Goal: Obtain resource: Download file/media

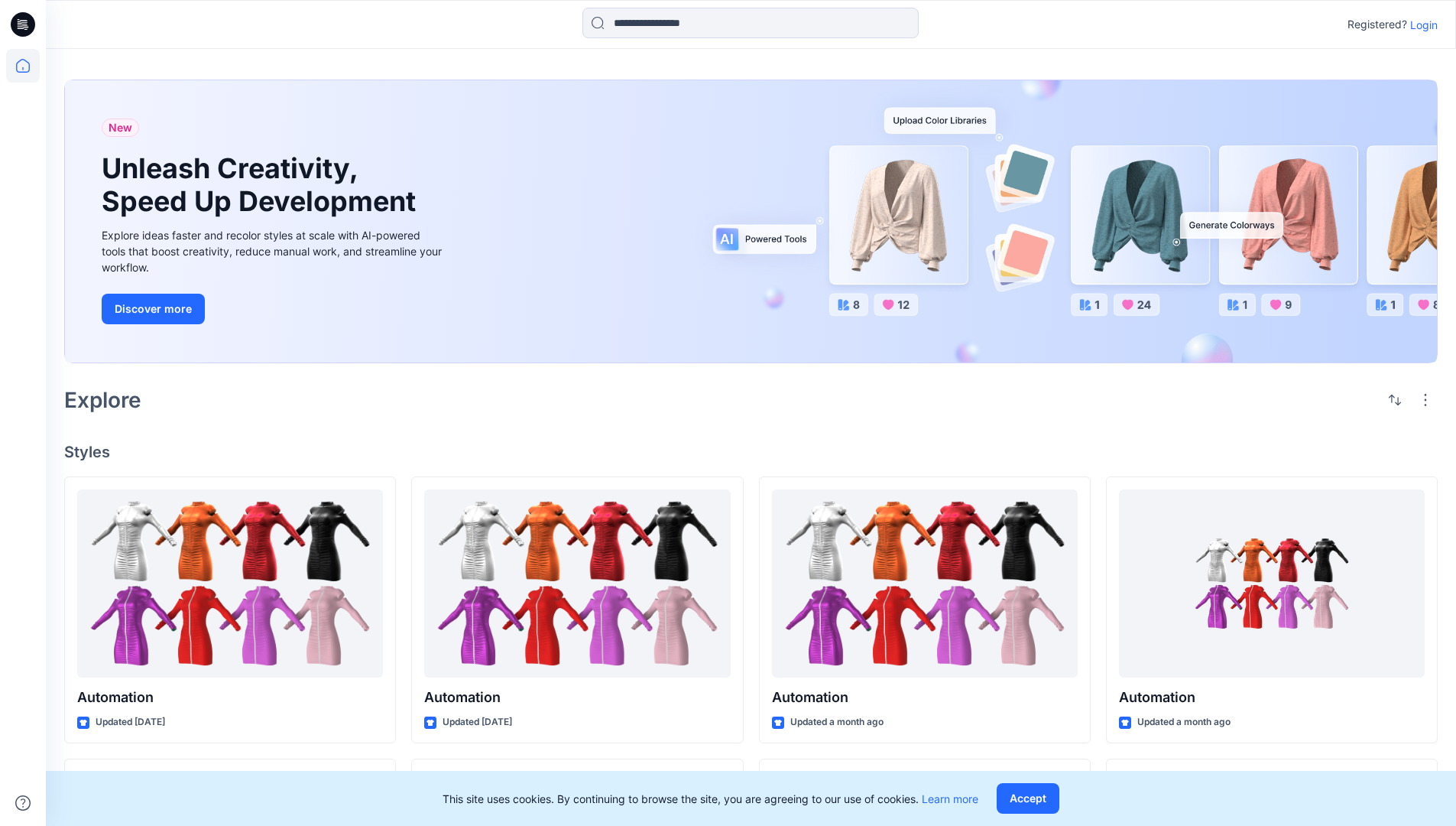
click at [1420, 25] on p "Login" at bounding box center [1424, 25] width 28 height 16
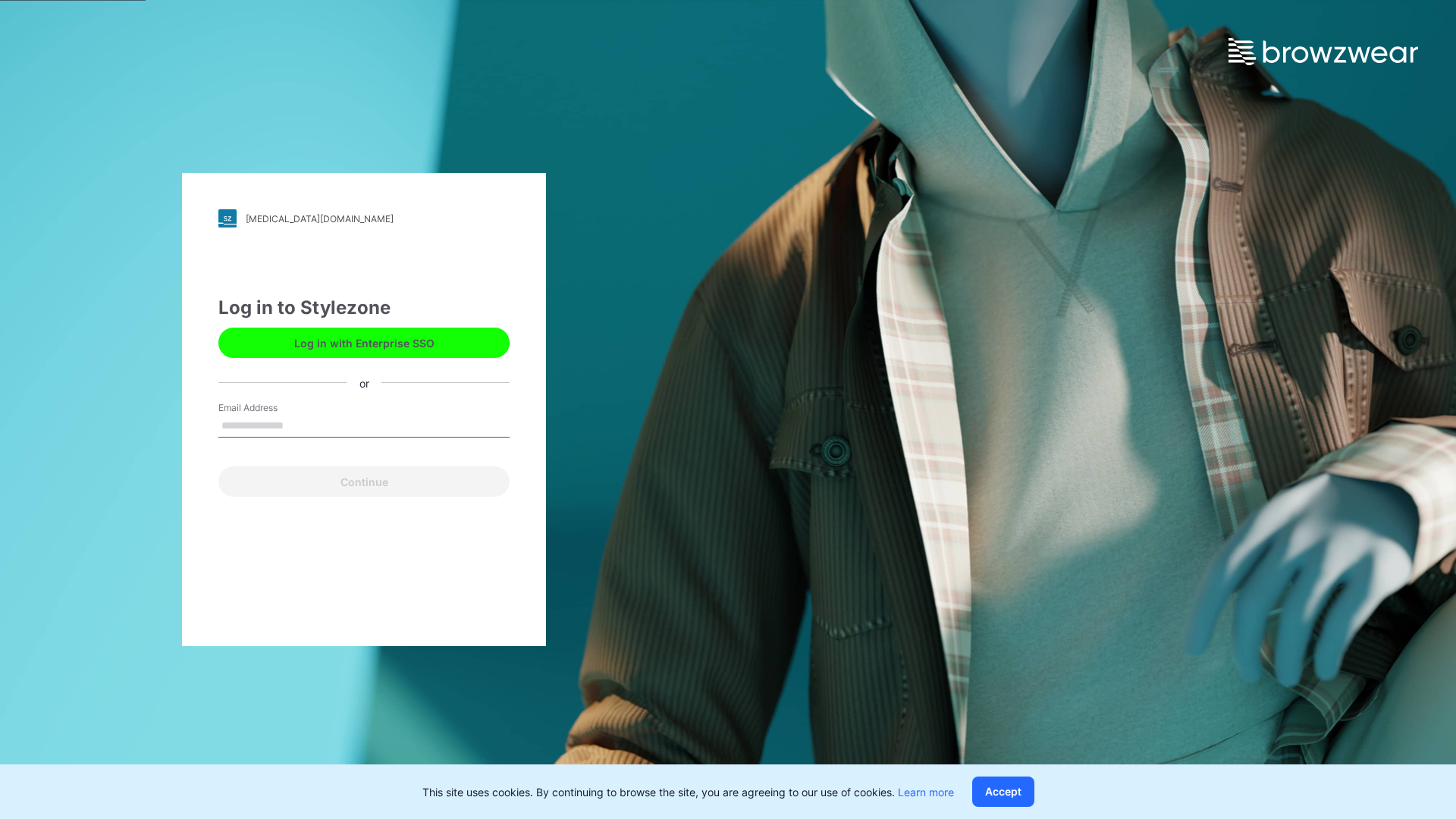
click at [300, 424] on input "Email Address" at bounding box center [364, 426] width 291 height 23
type input "**********"
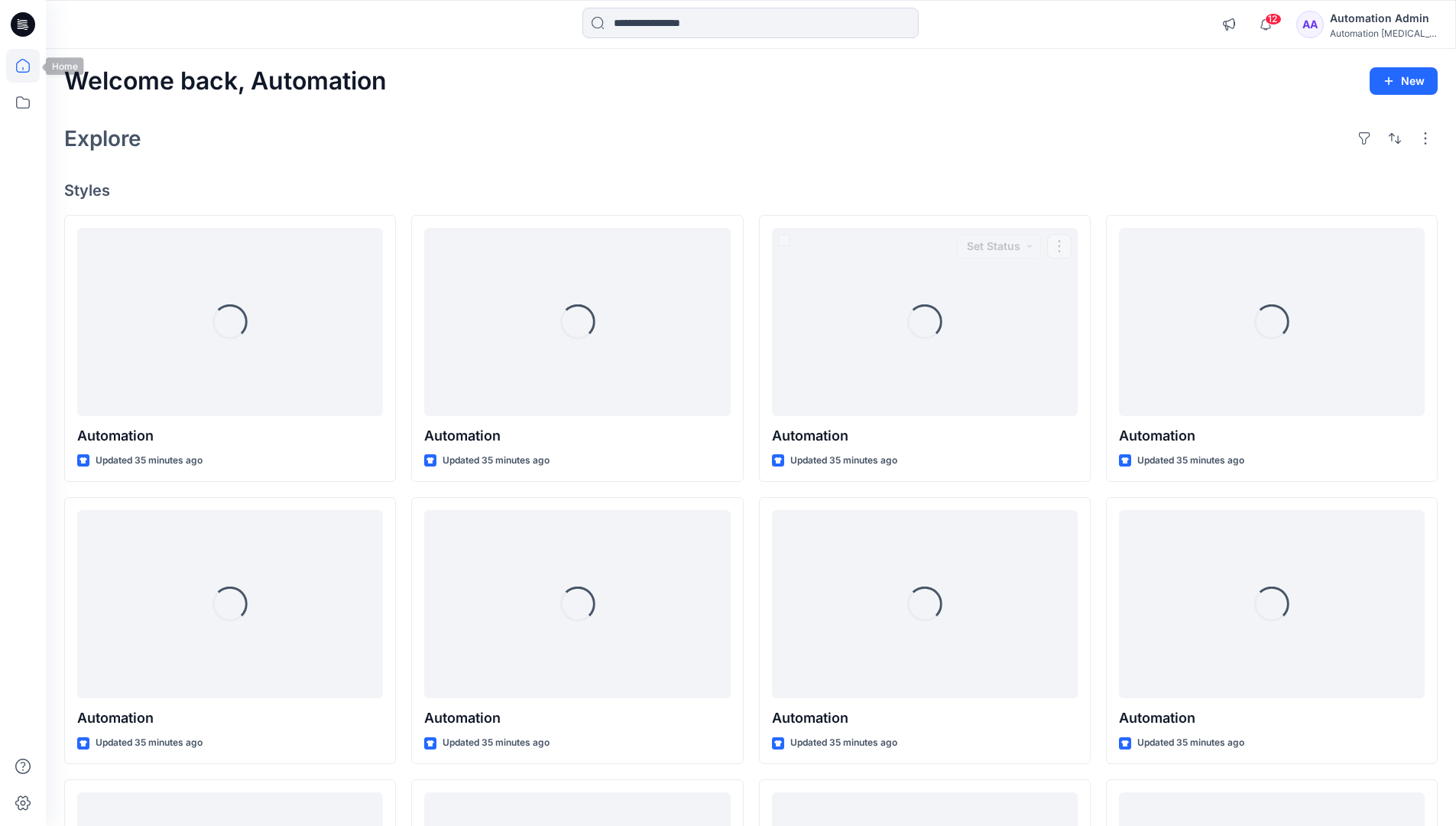
click at [29, 66] on icon at bounding box center [23, 66] width 14 height 14
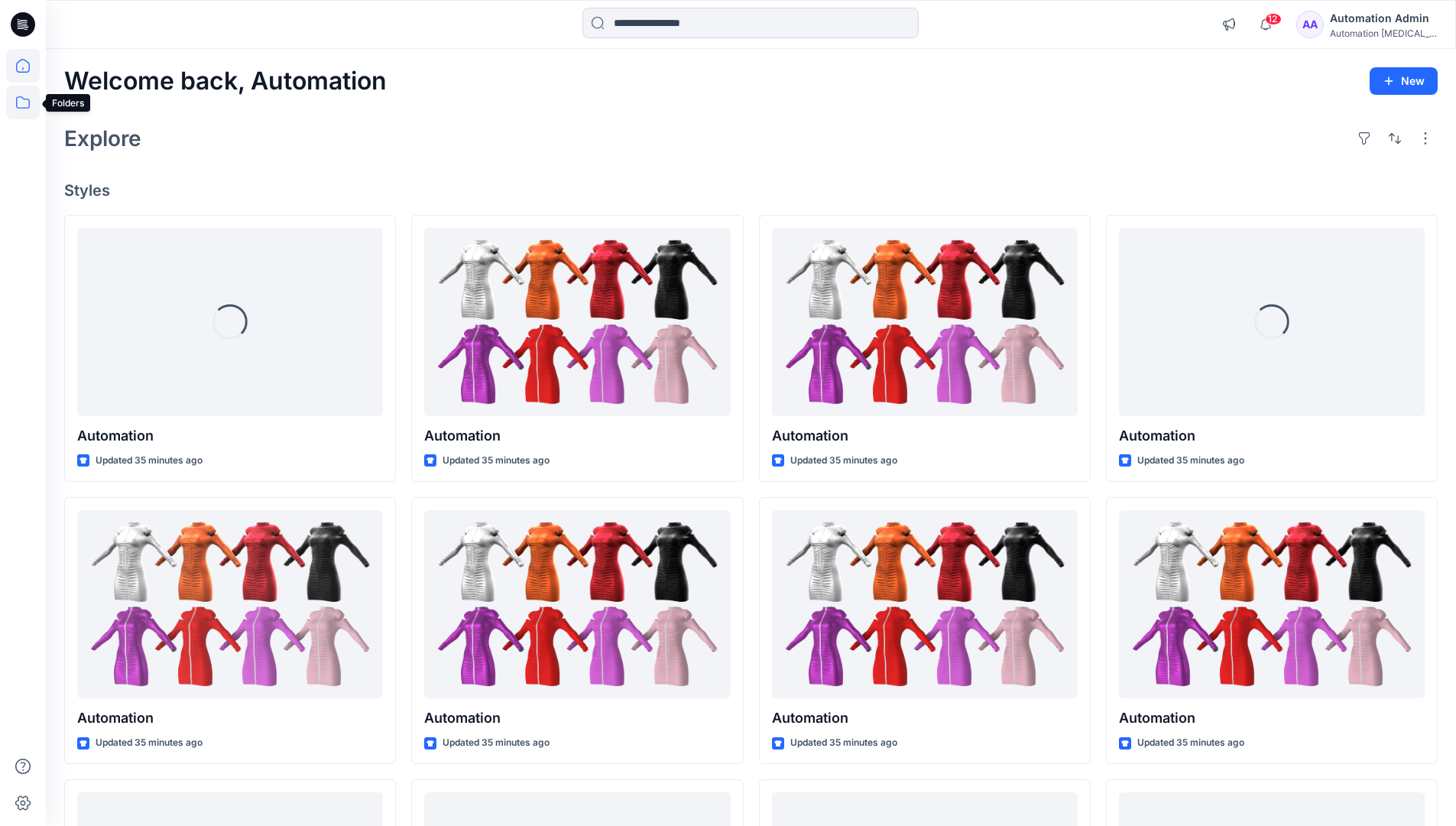
click at [20, 105] on icon at bounding box center [23, 103] width 34 height 34
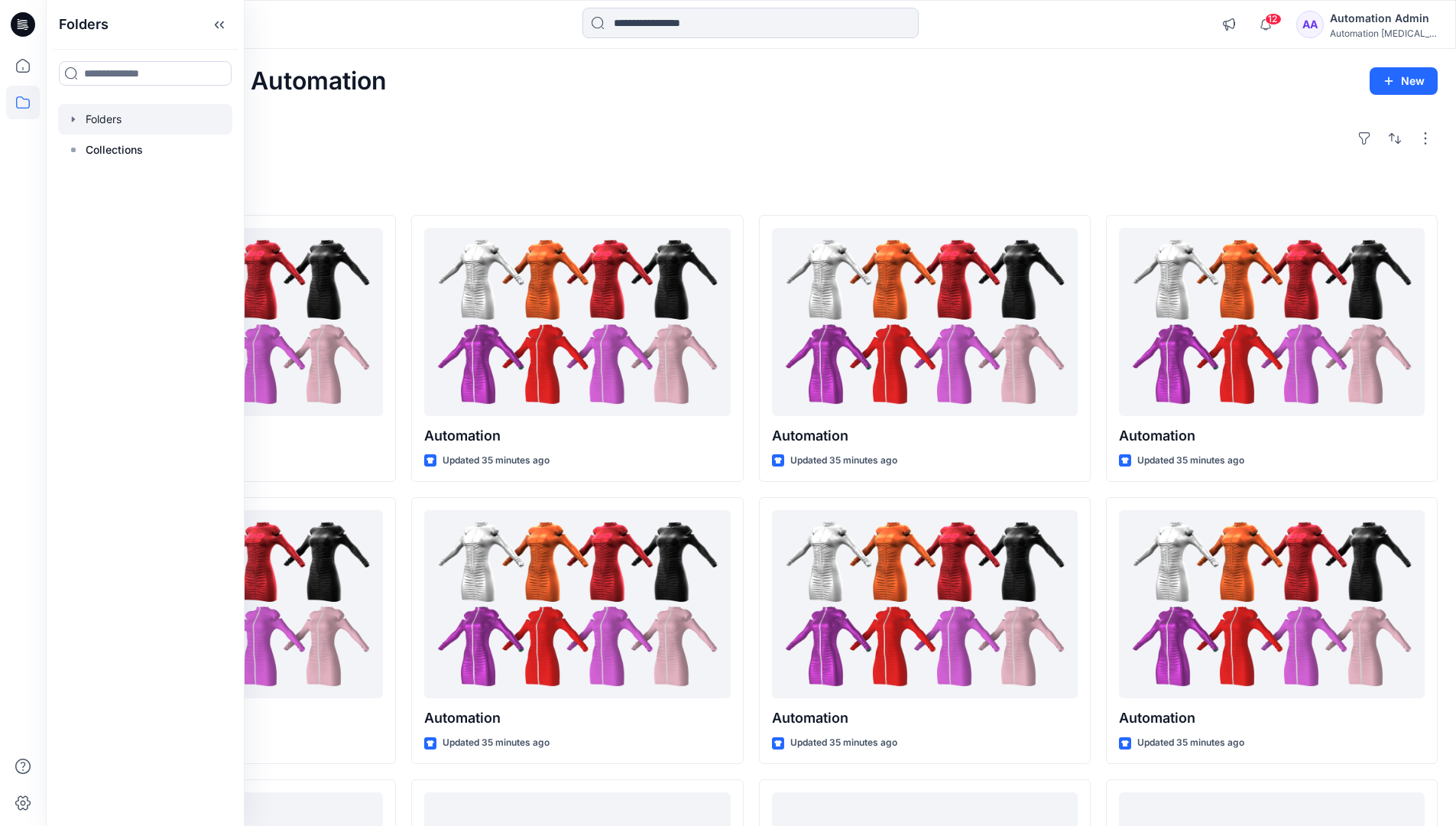
click at [139, 126] on div at bounding box center [145, 120] width 174 height 31
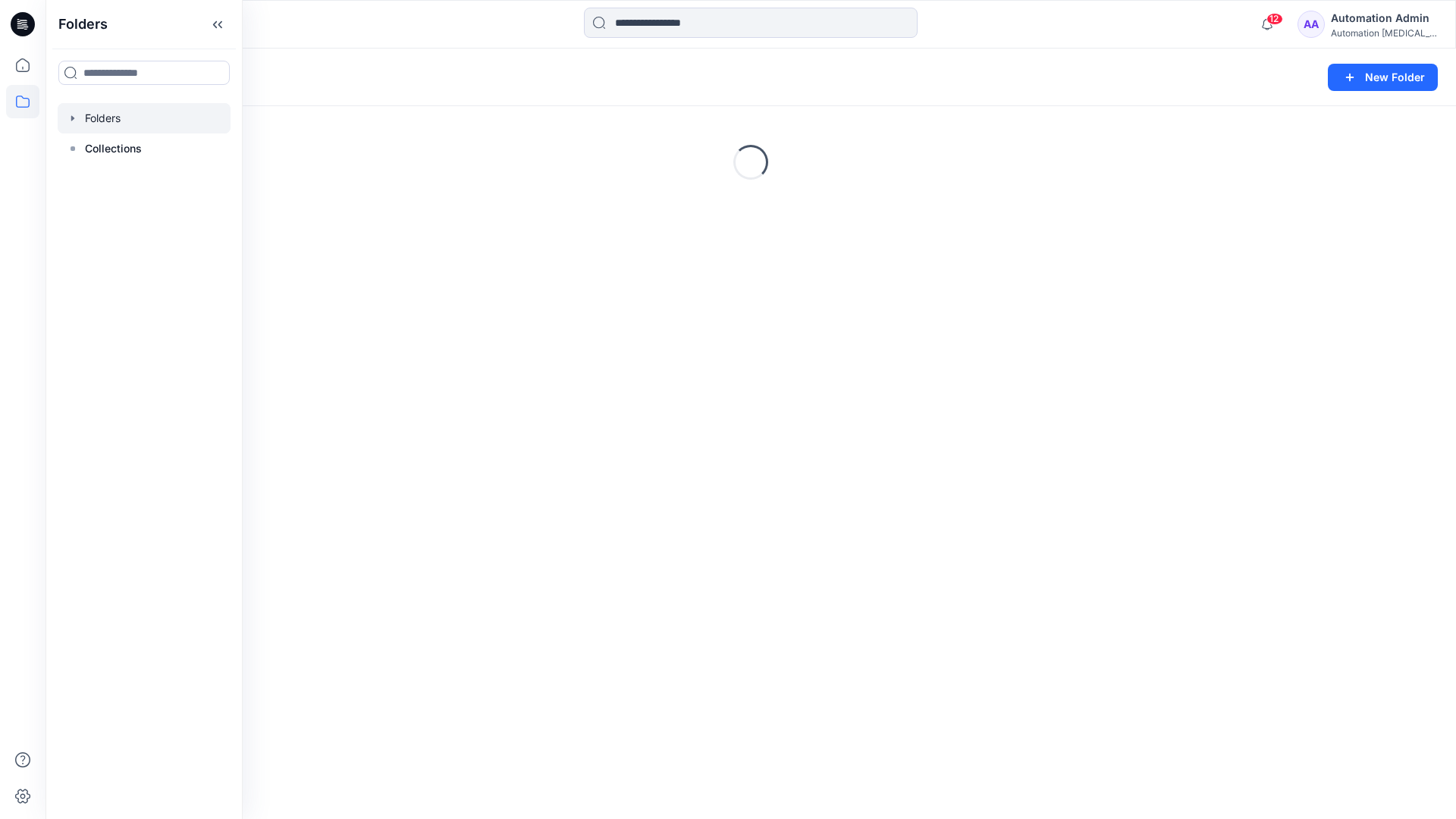
click at [685, 502] on div "Folders New Folder Loading..." at bounding box center [750, 433] width 1410 height 770
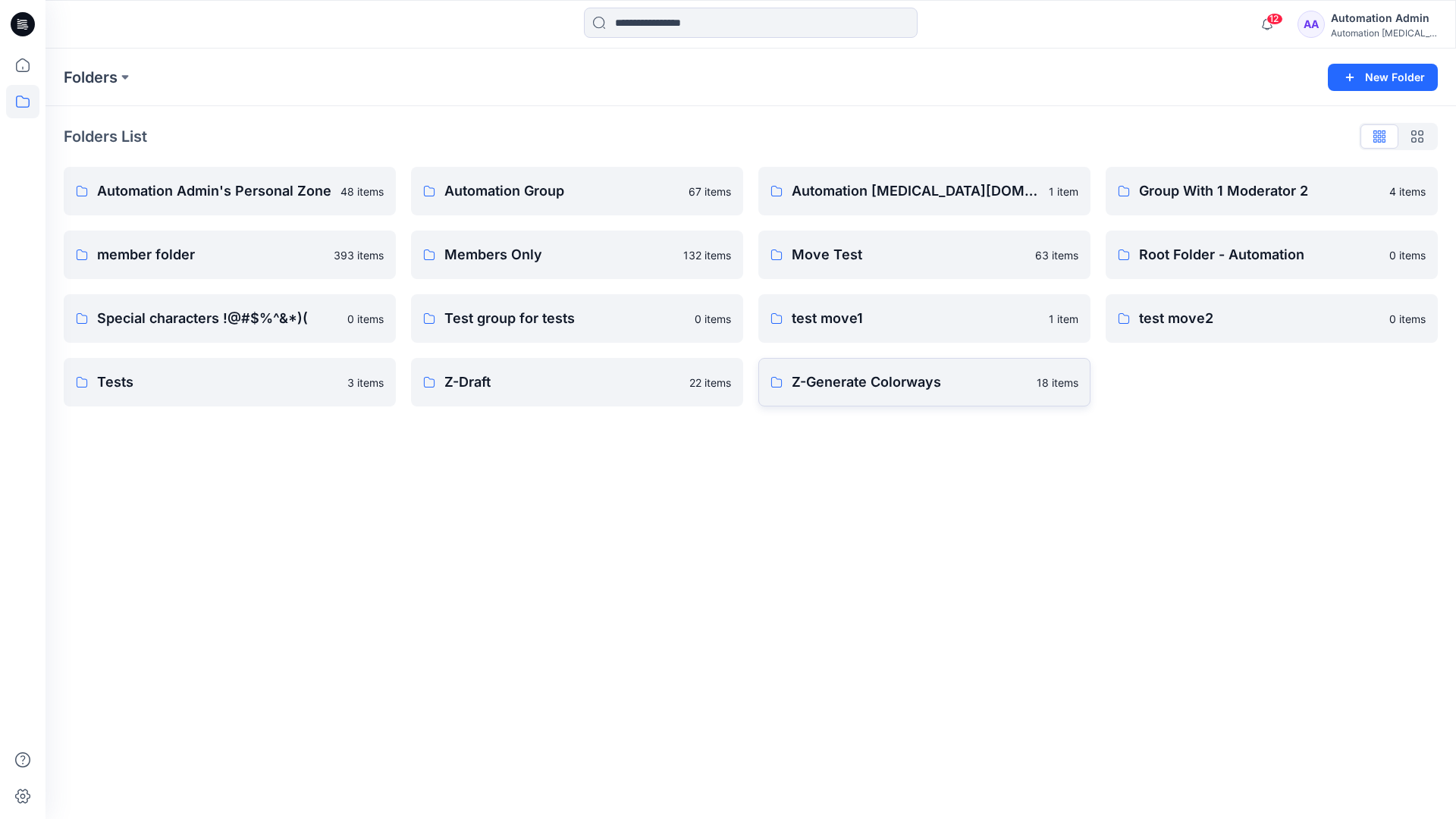
click at [838, 388] on p "Z-Generate Colorways" at bounding box center [909, 382] width 236 height 21
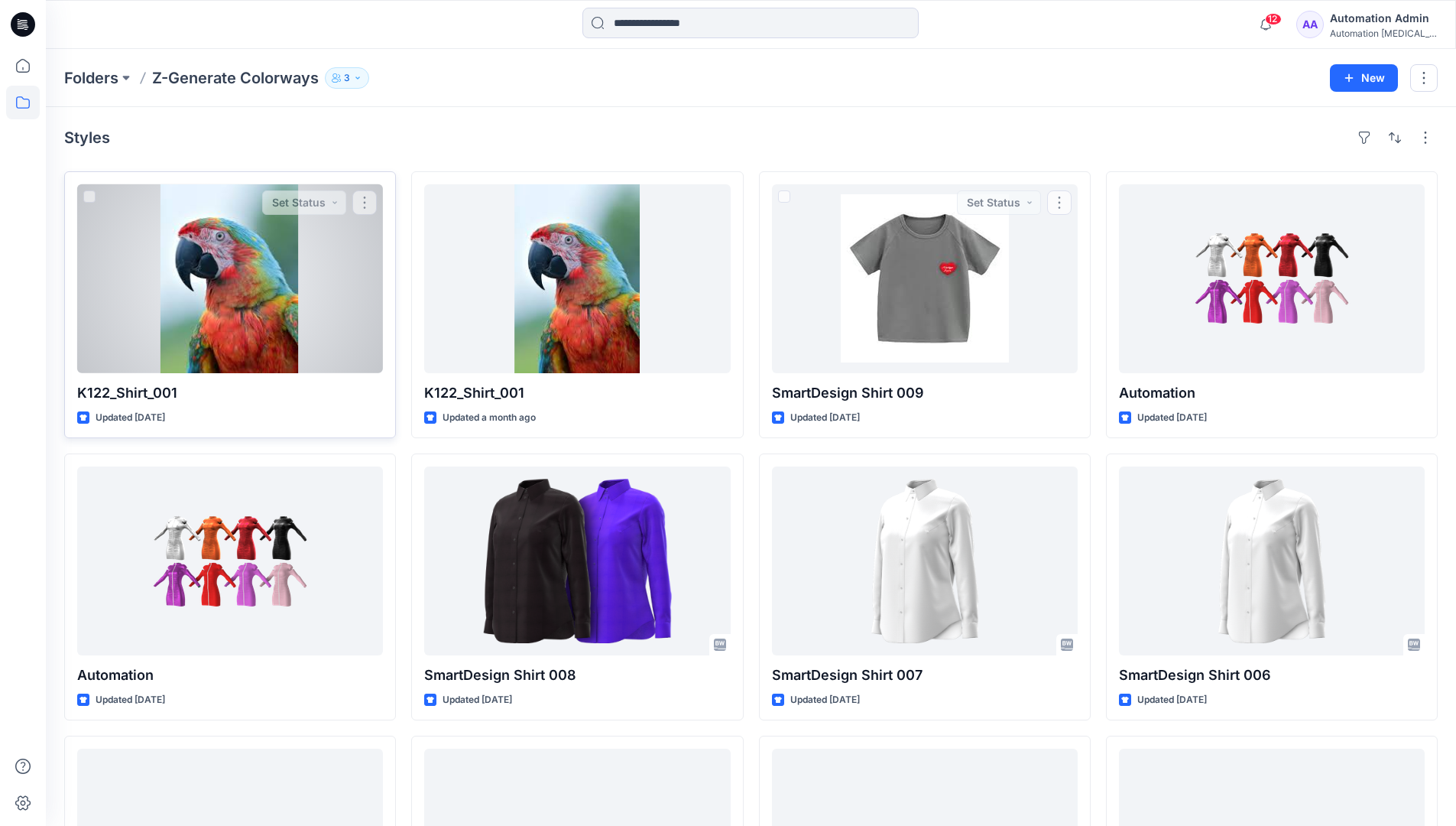
click at [298, 271] on div at bounding box center [230, 278] width 306 height 189
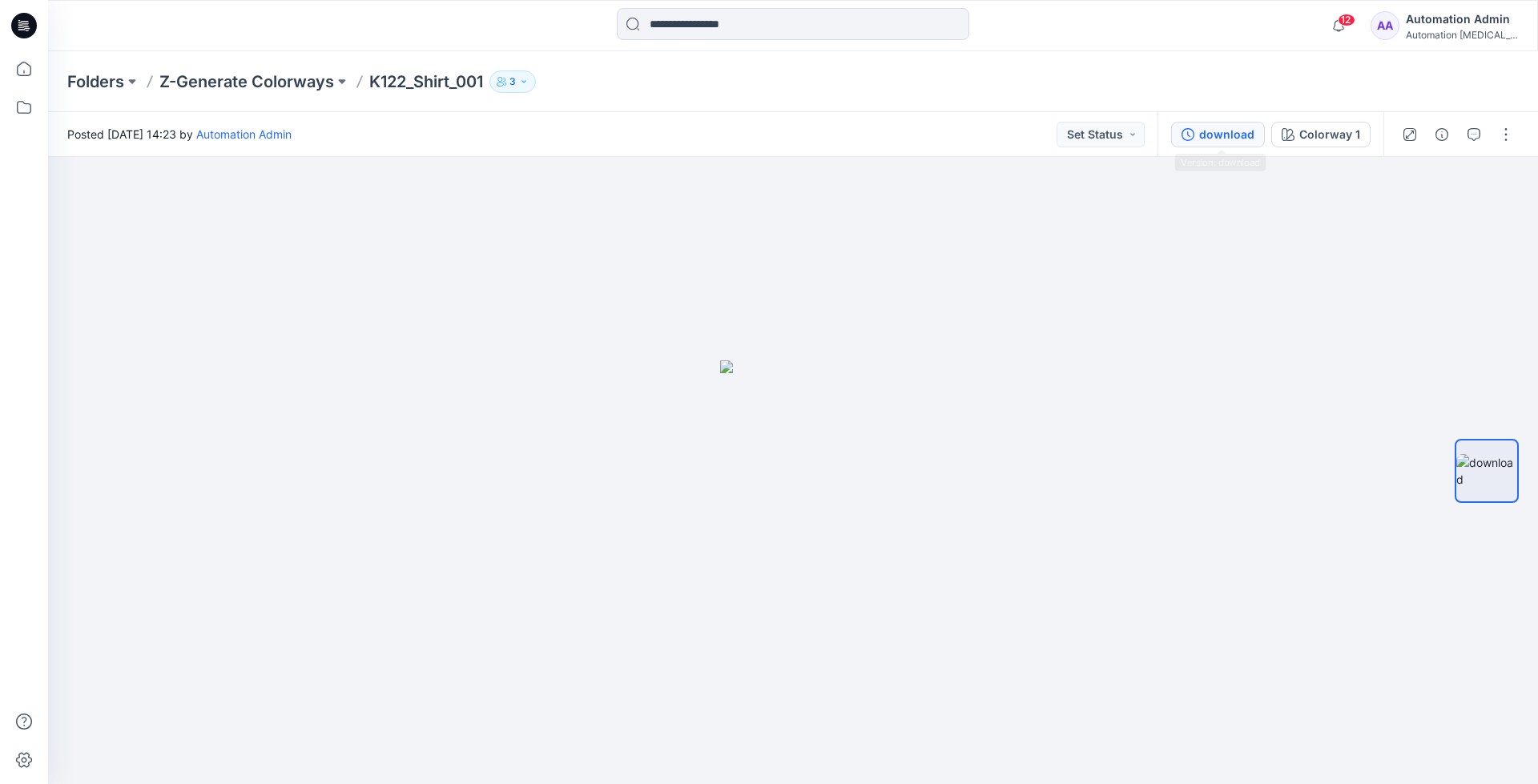
click at [1229, 134] on div "download" at bounding box center [1226, 135] width 55 height 18
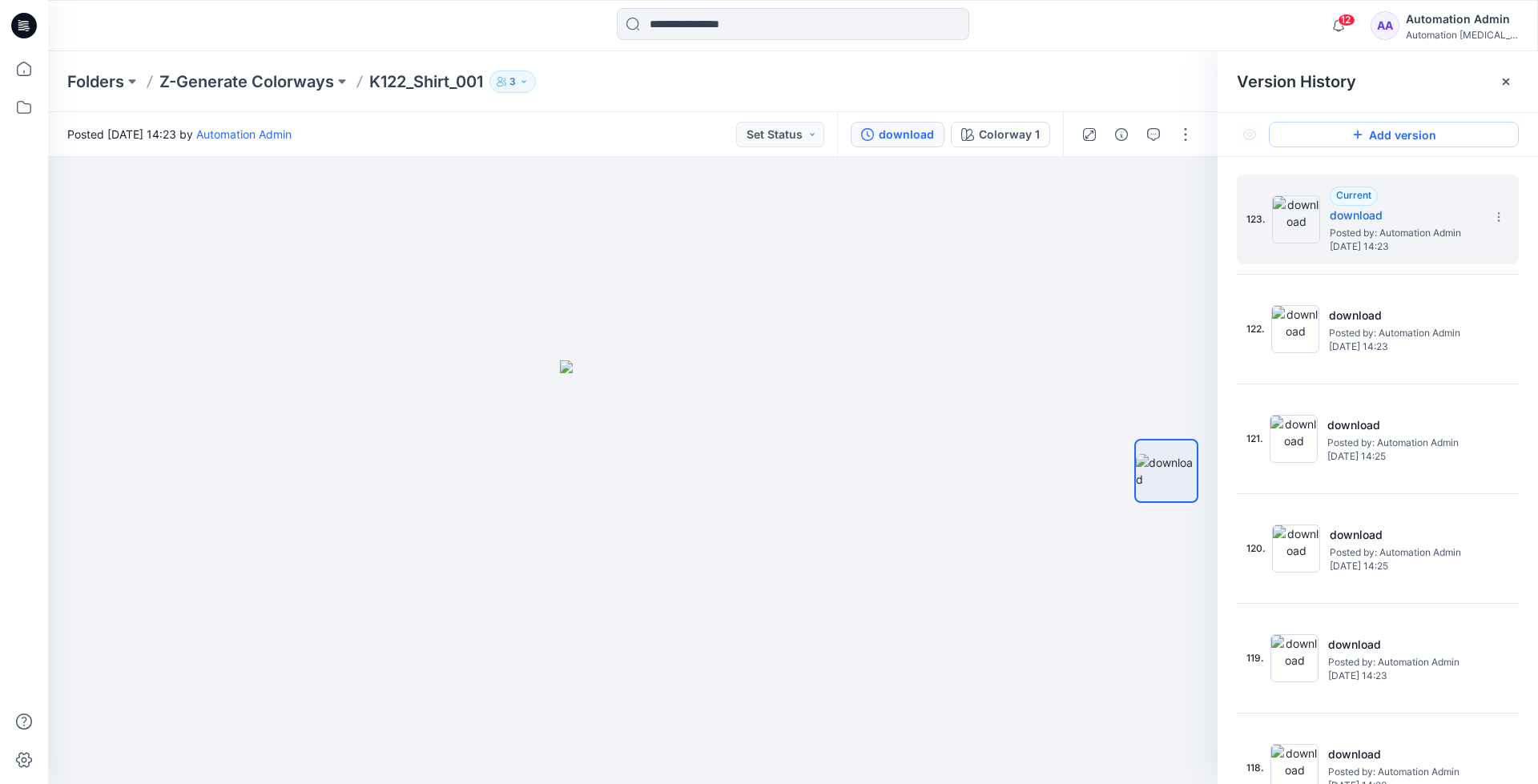
click at [1370, 143] on button "Add version" at bounding box center [1393, 135] width 250 height 26
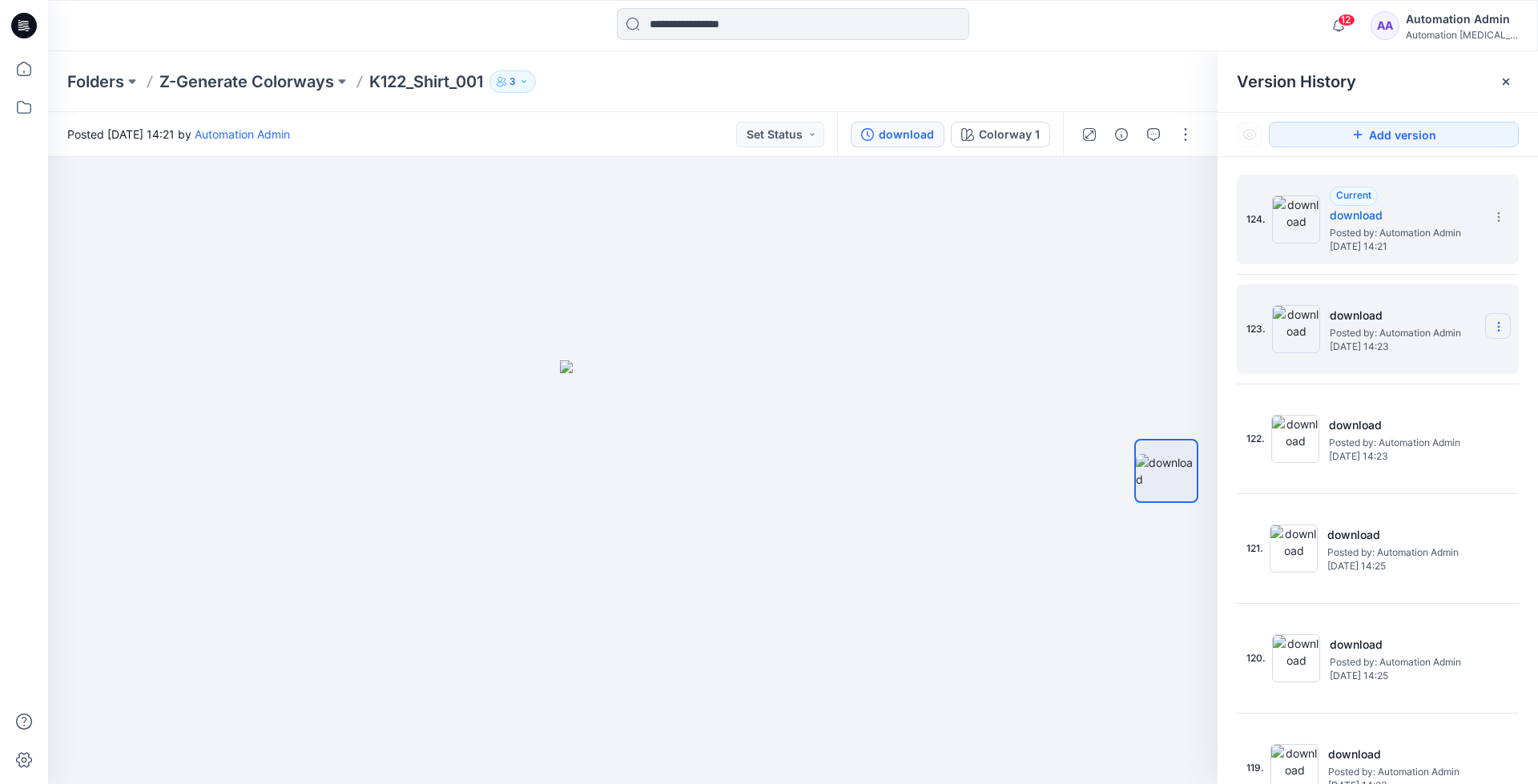
click at [1492, 325] on icon at bounding box center [1498, 327] width 13 height 13
click at [1421, 354] on span "Restore Version" at bounding box center [1391, 358] width 81 height 19
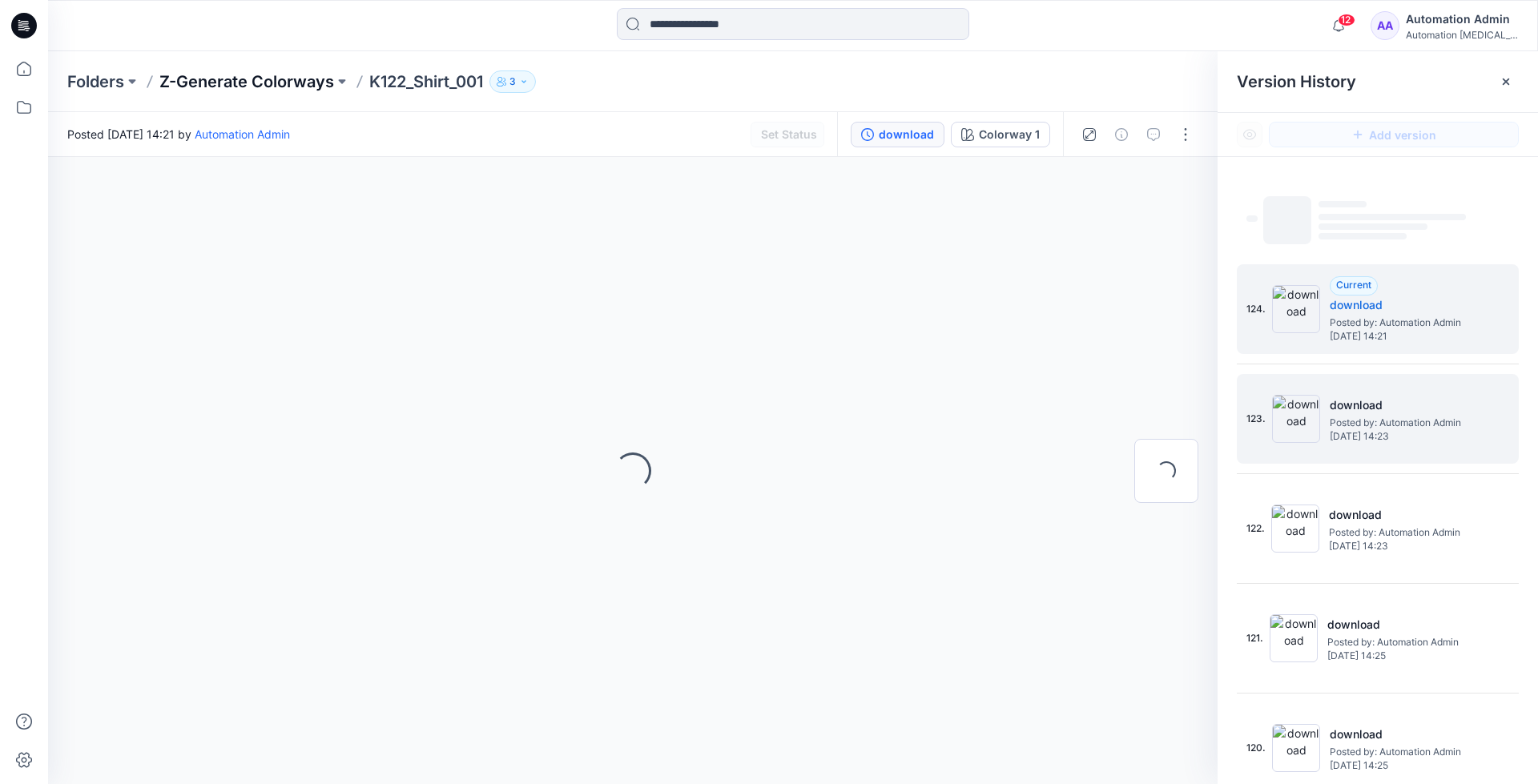
click at [285, 82] on p "Z-Generate Colorways" at bounding box center [246, 82] width 174 height 23
